Goal: Transaction & Acquisition: Obtain resource

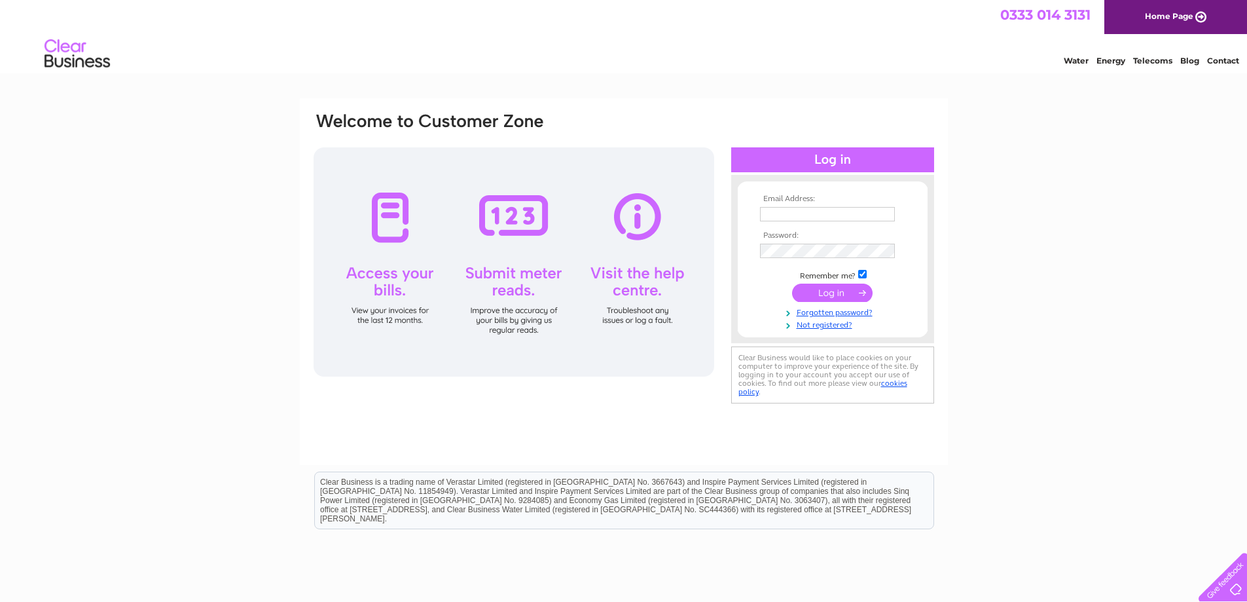
type input "[EMAIL_ADDRESS][DOMAIN_NAME]"
click at [832, 288] on input "submit" at bounding box center [832, 292] width 81 height 18
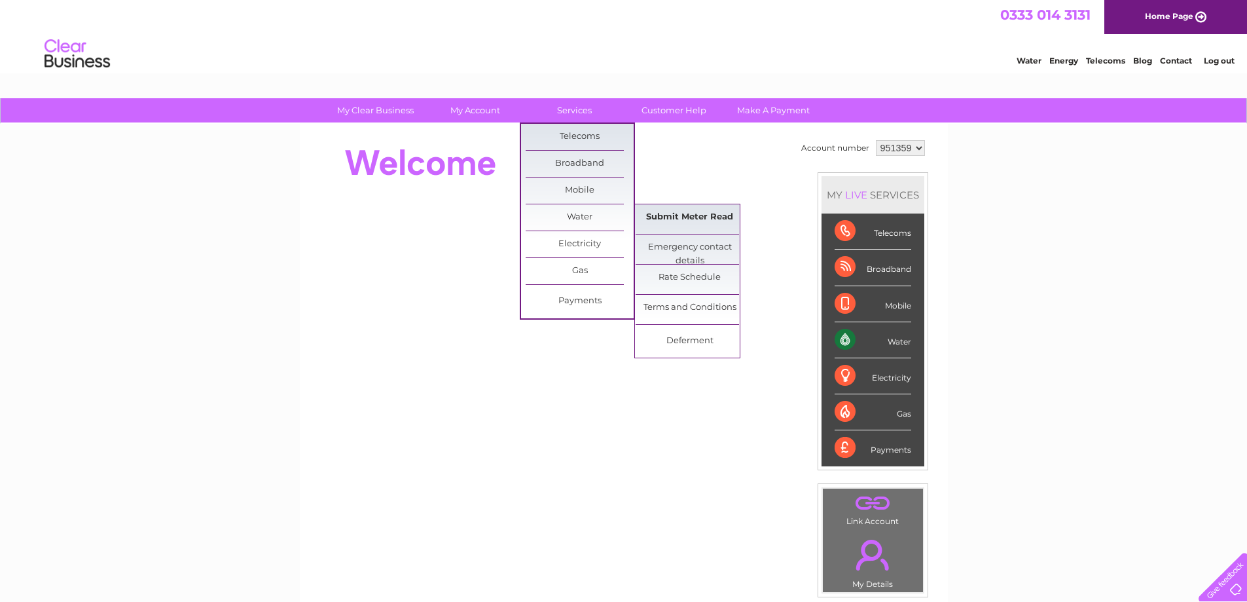
click at [685, 221] on link "Submit Meter Read" at bounding box center [690, 217] width 108 height 26
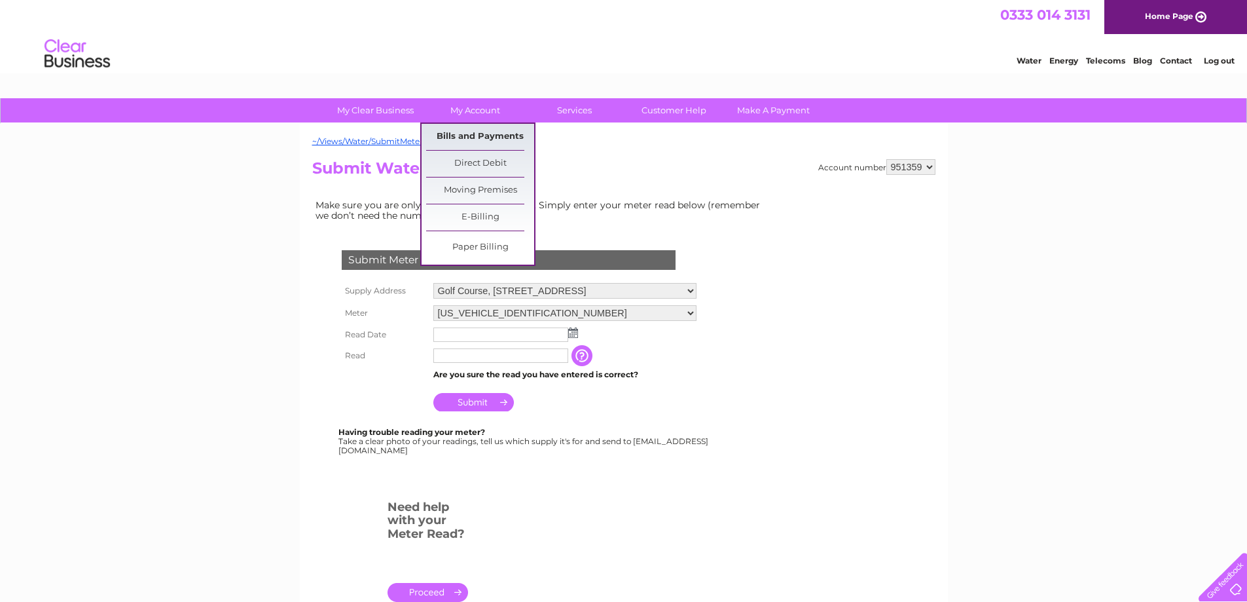
click at [471, 137] on link "Bills and Payments" at bounding box center [480, 137] width 108 height 26
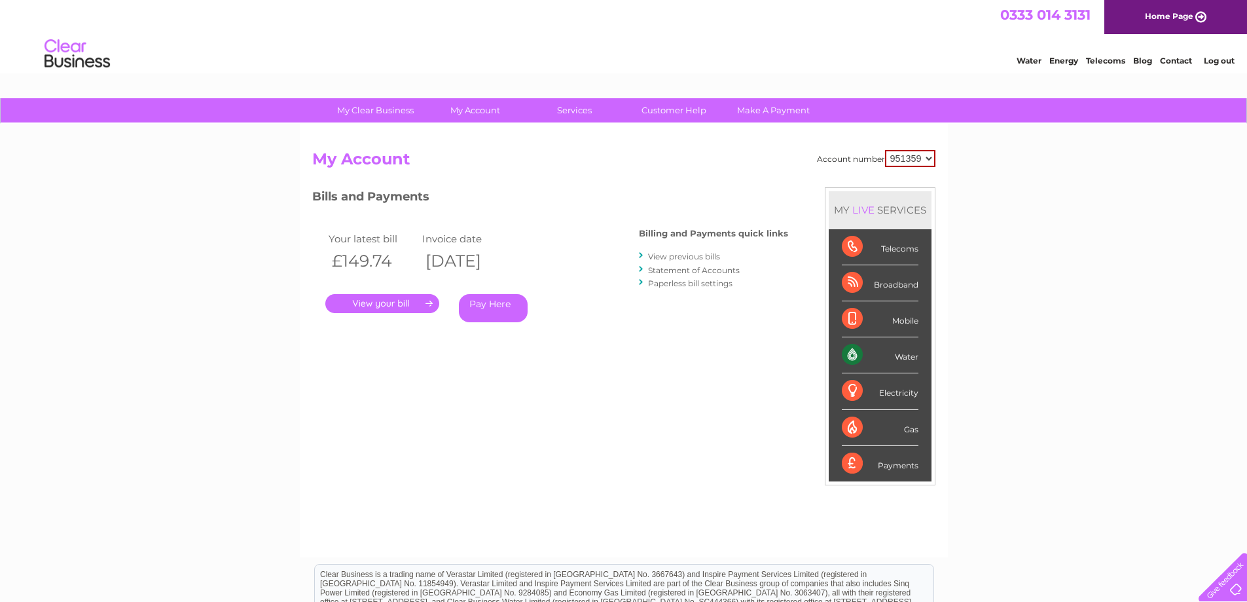
click at [389, 301] on link "." at bounding box center [382, 303] width 114 height 19
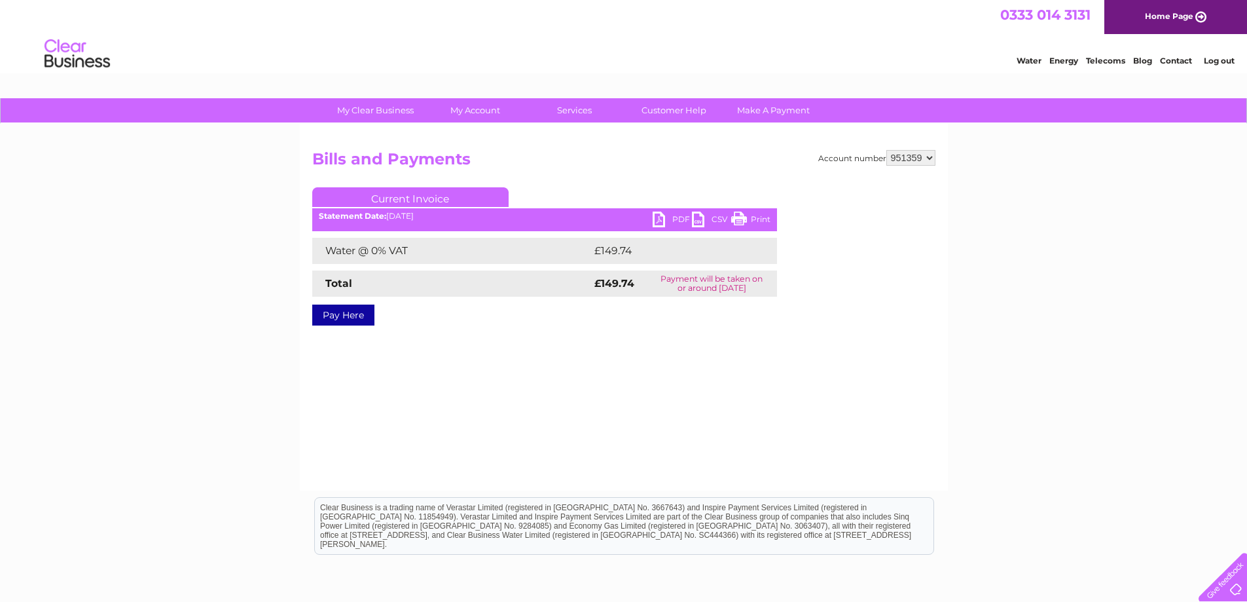
click at [659, 222] on link "PDF" at bounding box center [672, 220] width 39 height 19
click at [219, 257] on div "My Clear Business Login Details My Details My Preferences Link Account My Accou…" at bounding box center [623, 406] width 1247 height 616
click at [1116, 181] on div "My Clear Business Login Details My Details My Preferences Link Account My Accou…" at bounding box center [623, 406] width 1247 height 616
